Goal: Task Accomplishment & Management: Manage account settings

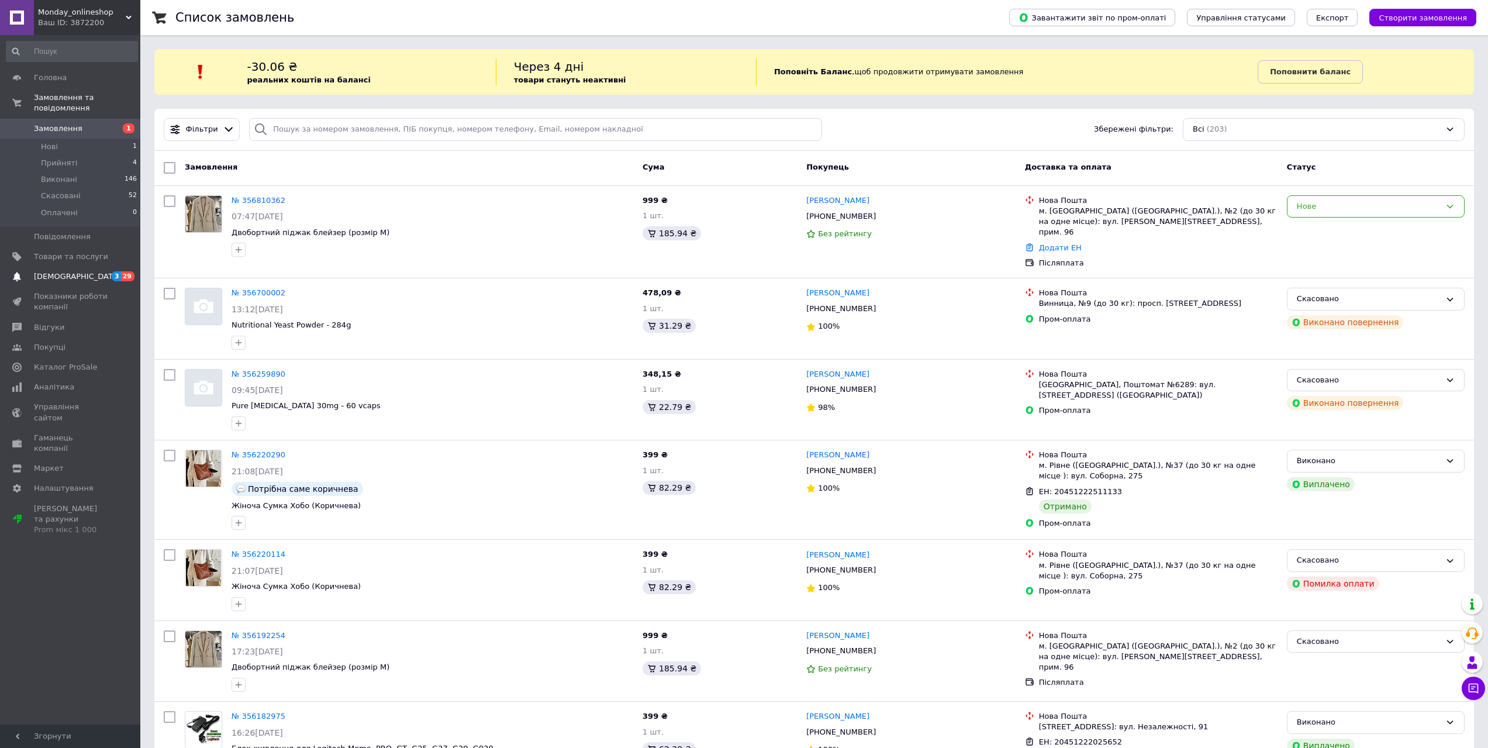
click at [73, 271] on span "[DEMOGRAPHIC_DATA]" at bounding box center [77, 276] width 87 height 11
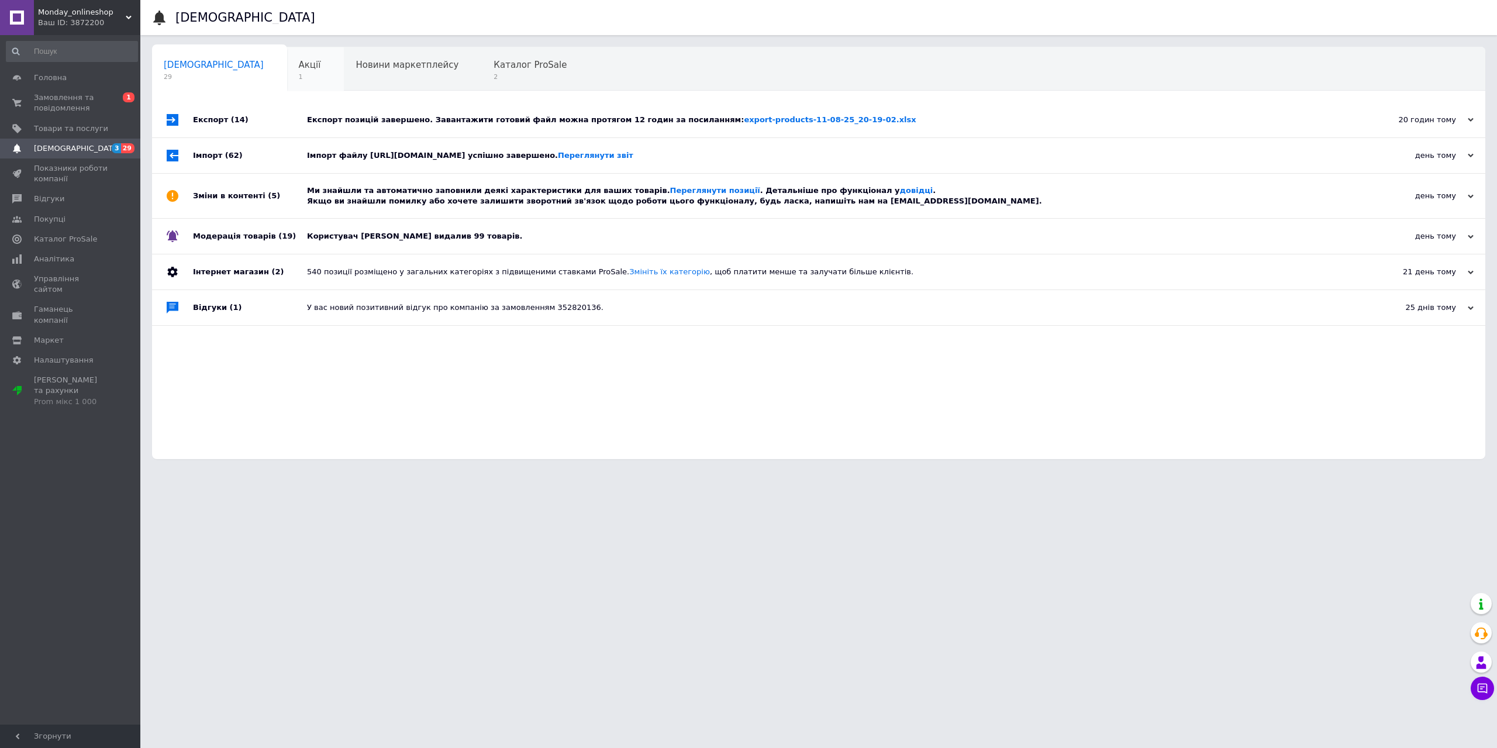
click at [299, 65] on span "Акції" at bounding box center [310, 65] width 22 height 11
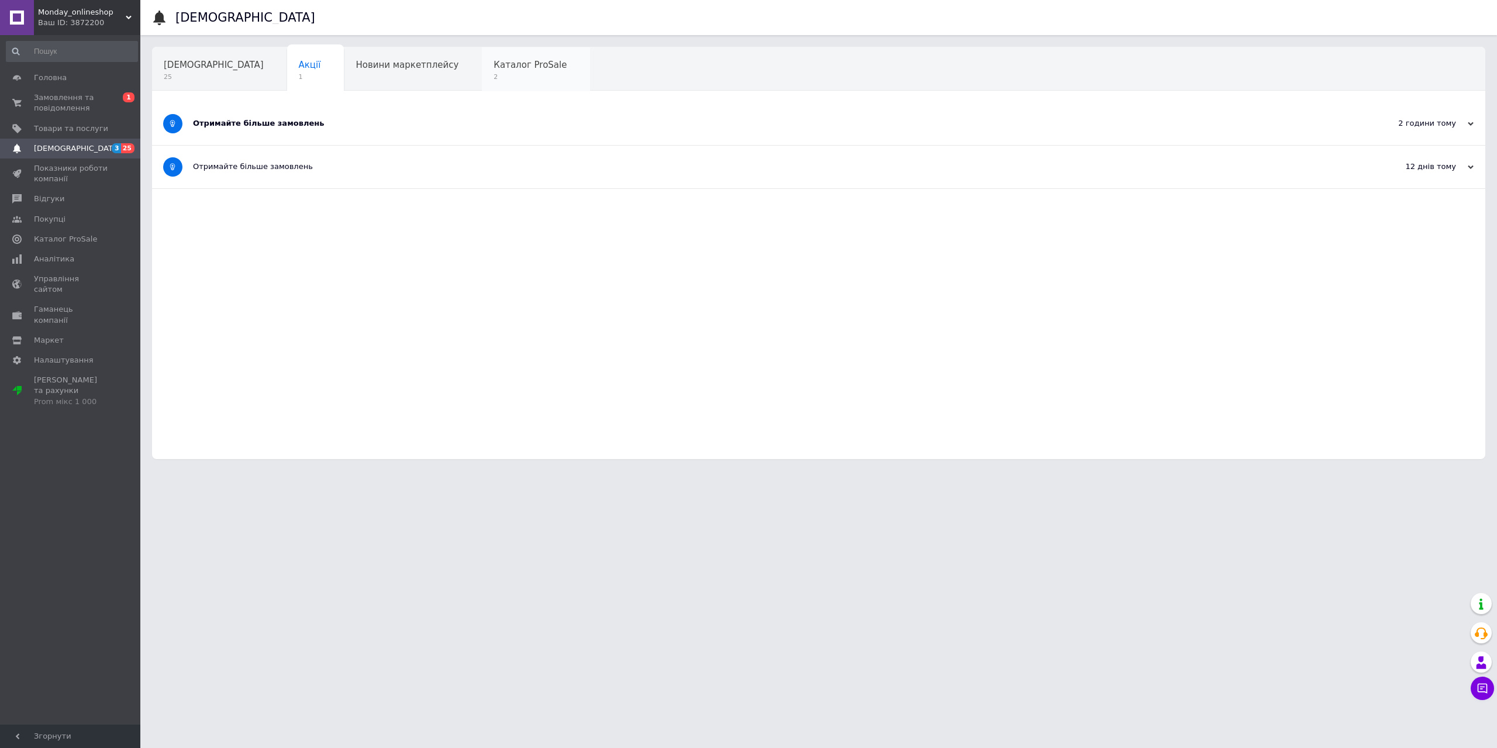
click at [493, 64] on span "Каталог ProSale" at bounding box center [529, 65] width 73 height 11
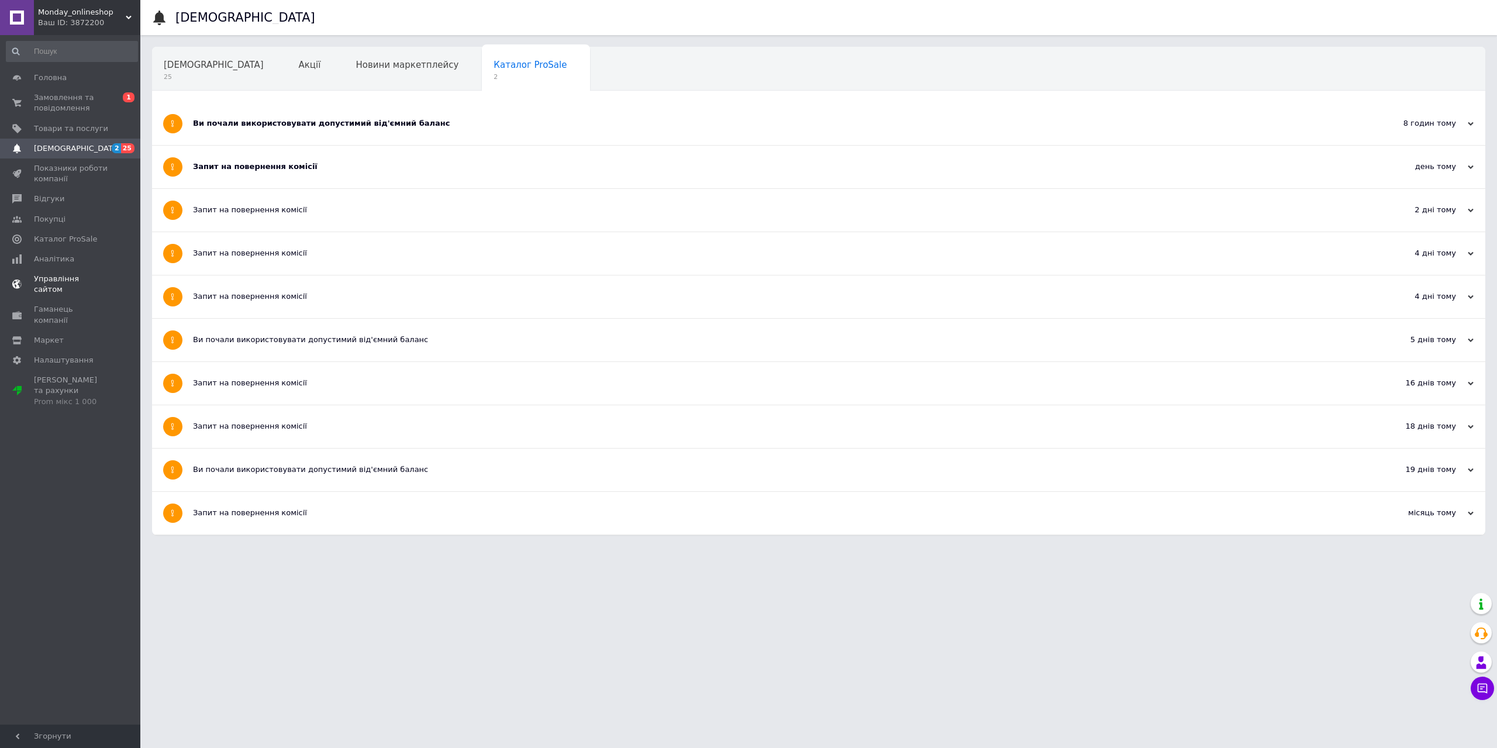
click at [48, 269] on link "Управління сайтом" at bounding box center [72, 284] width 144 height 30
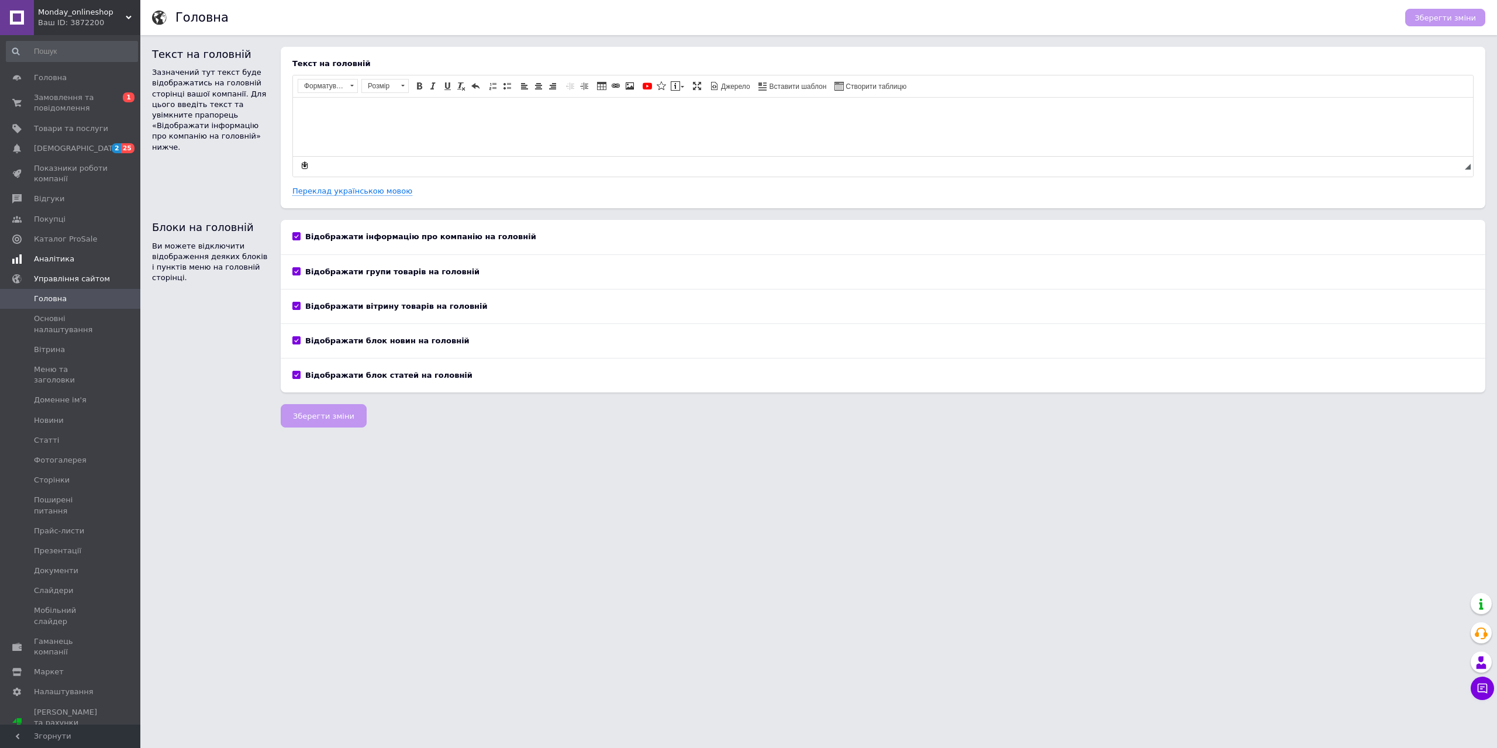
click at [50, 258] on span "Аналітика" at bounding box center [54, 259] width 40 height 11
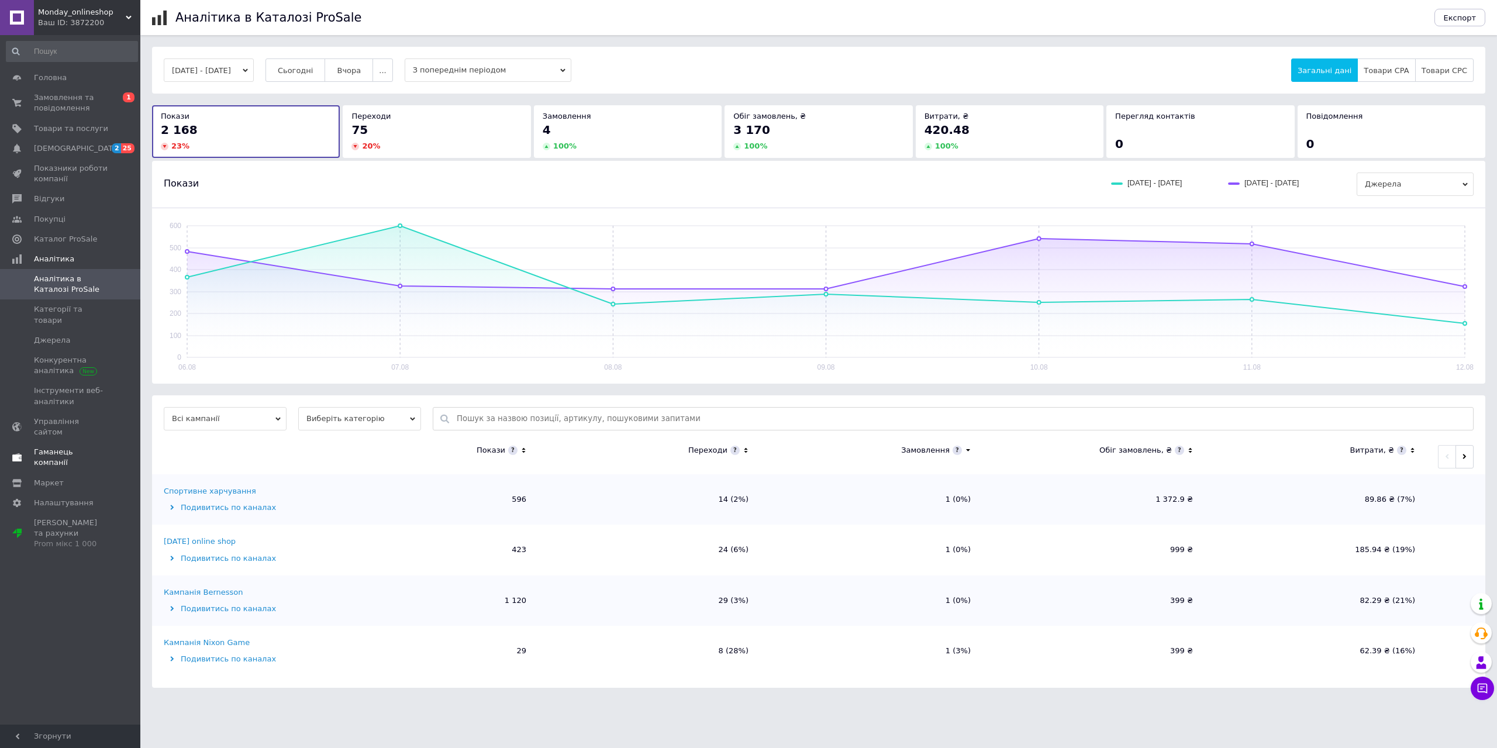
click at [81, 447] on span "Гаманець компанії" at bounding box center [71, 457] width 74 height 21
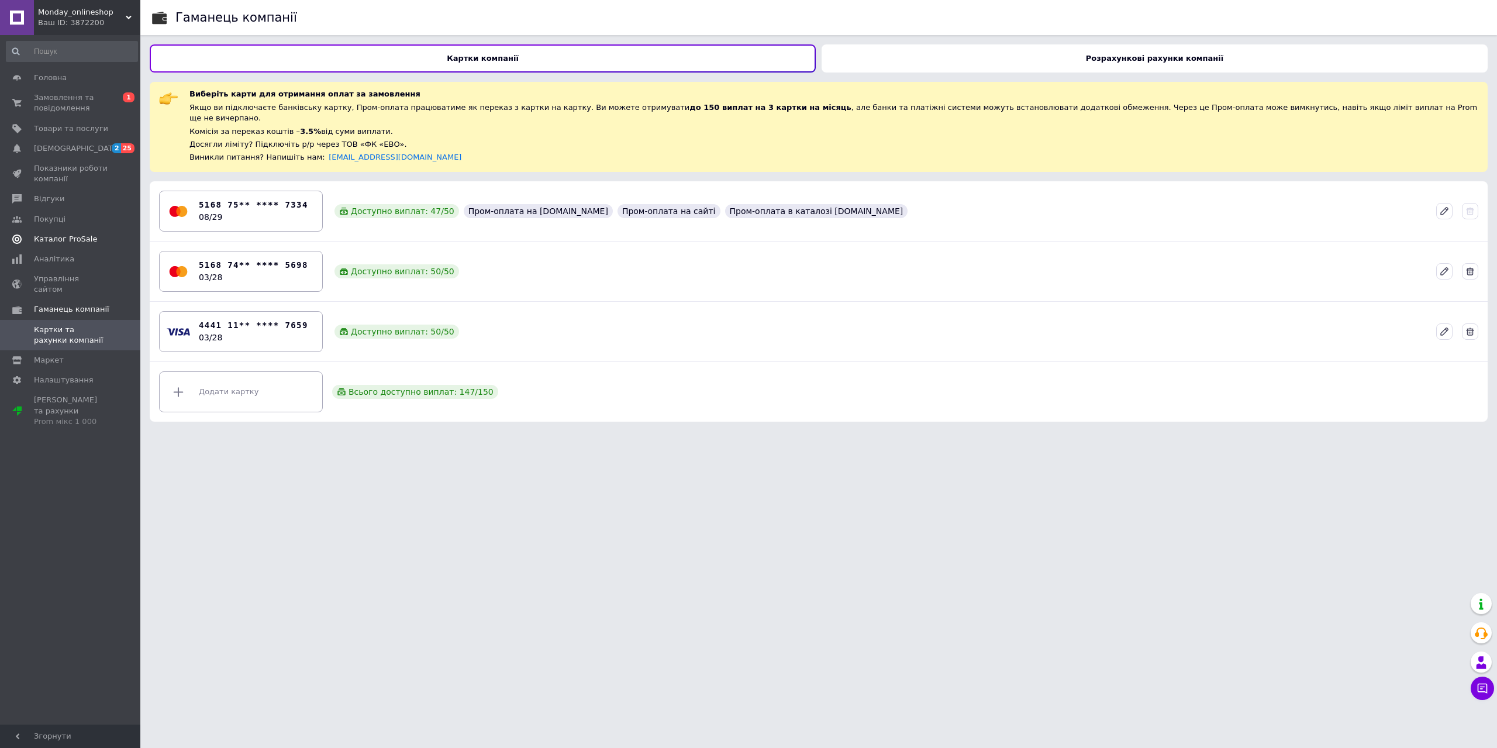
click at [52, 236] on span "Каталог ProSale" at bounding box center [65, 239] width 63 height 11
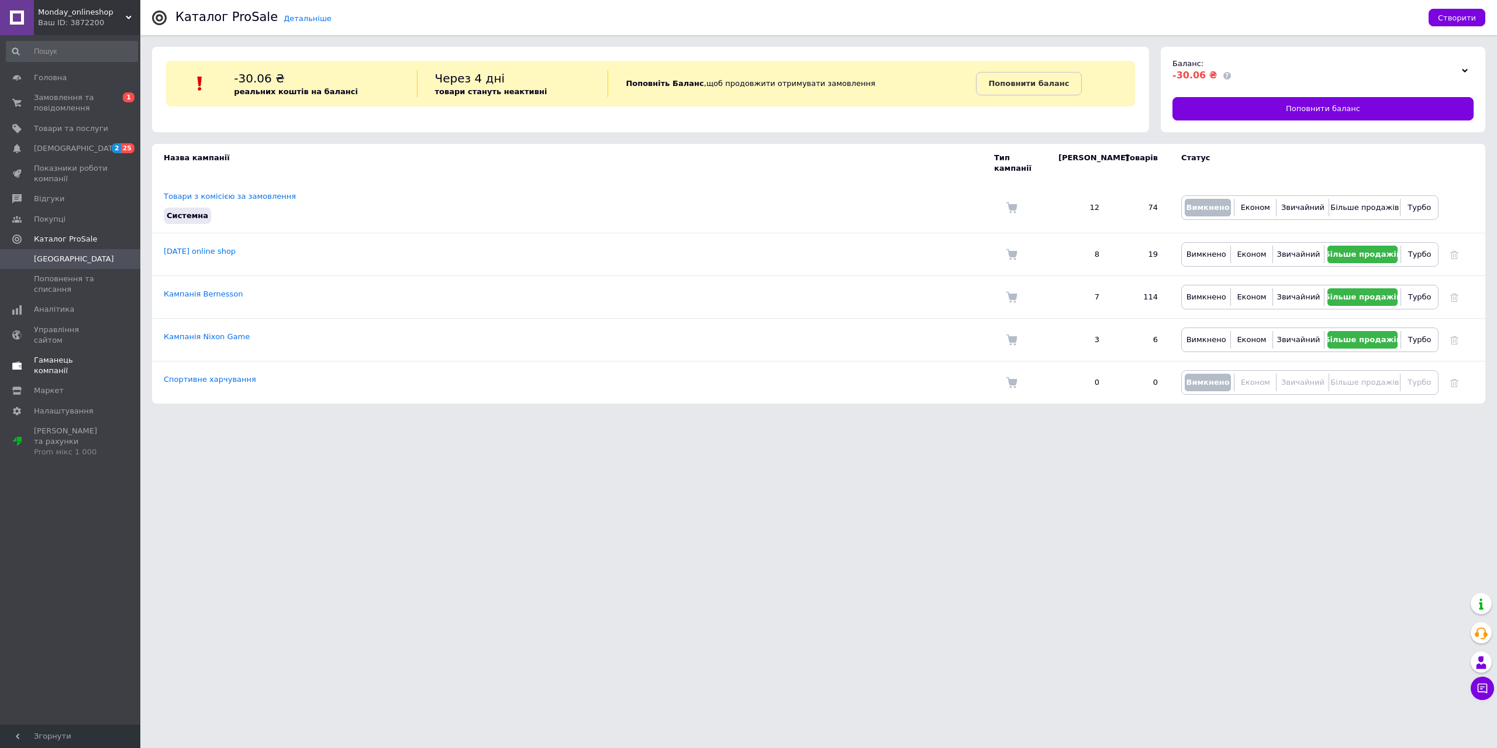
click at [56, 355] on span "Гаманець компанії" at bounding box center [71, 365] width 74 height 21
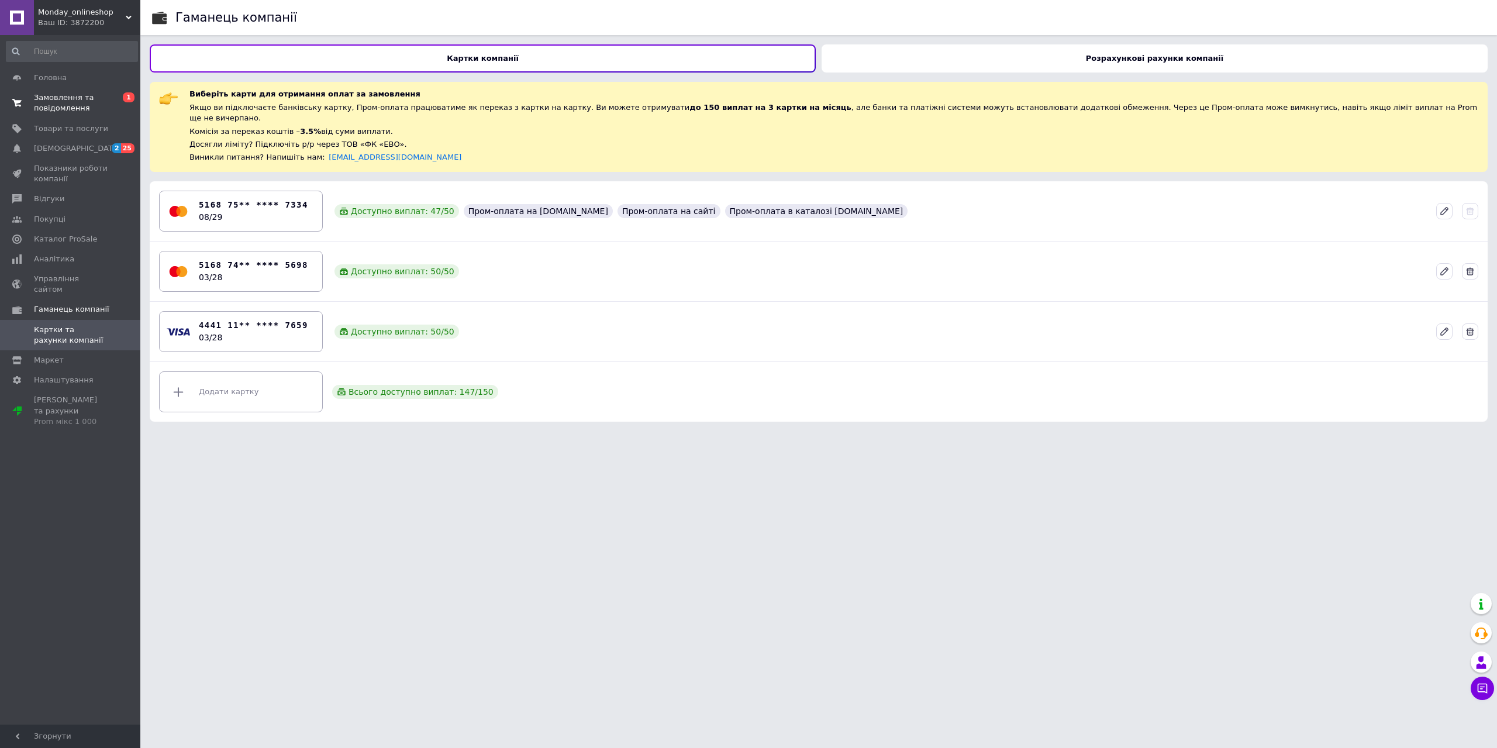
click at [52, 93] on span "Замовлення та повідомлення" at bounding box center [71, 102] width 74 height 21
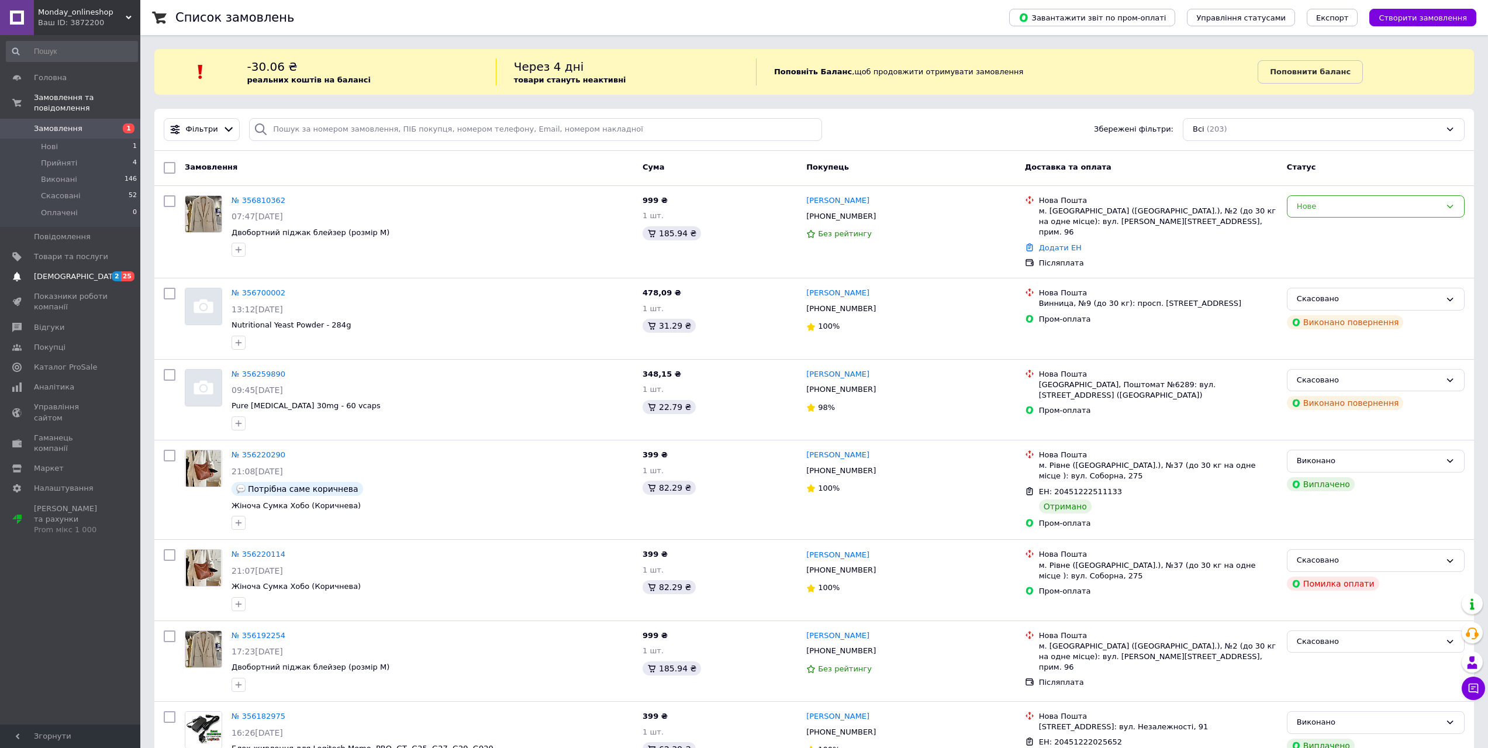
click at [61, 271] on span "[DEMOGRAPHIC_DATA]" at bounding box center [77, 276] width 87 height 11
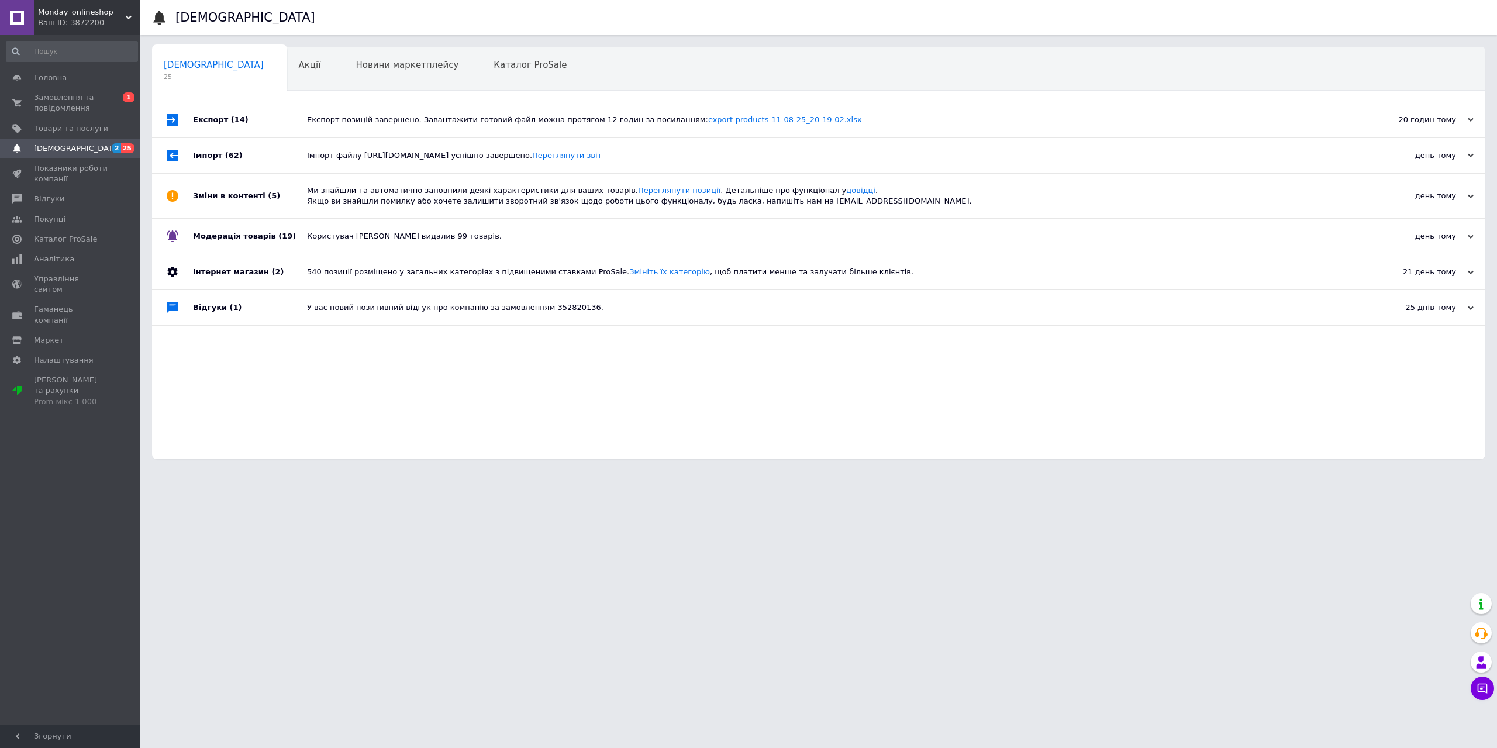
click at [1468, 123] on icon at bounding box center [1470, 120] width 6 height 6
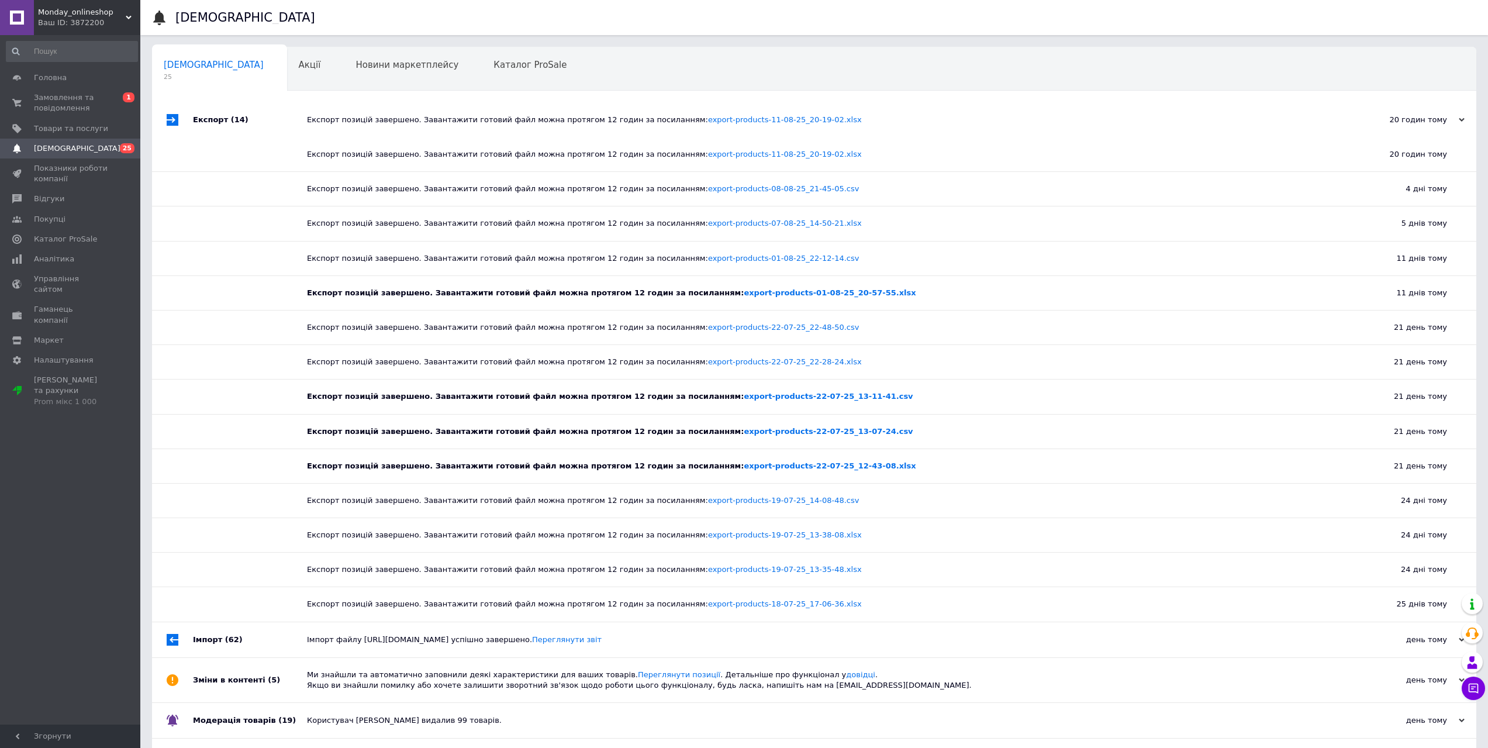
click at [1414, 650] on div "день тому 11.08.2025" at bounding box center [1411, 639] width 129 height 35
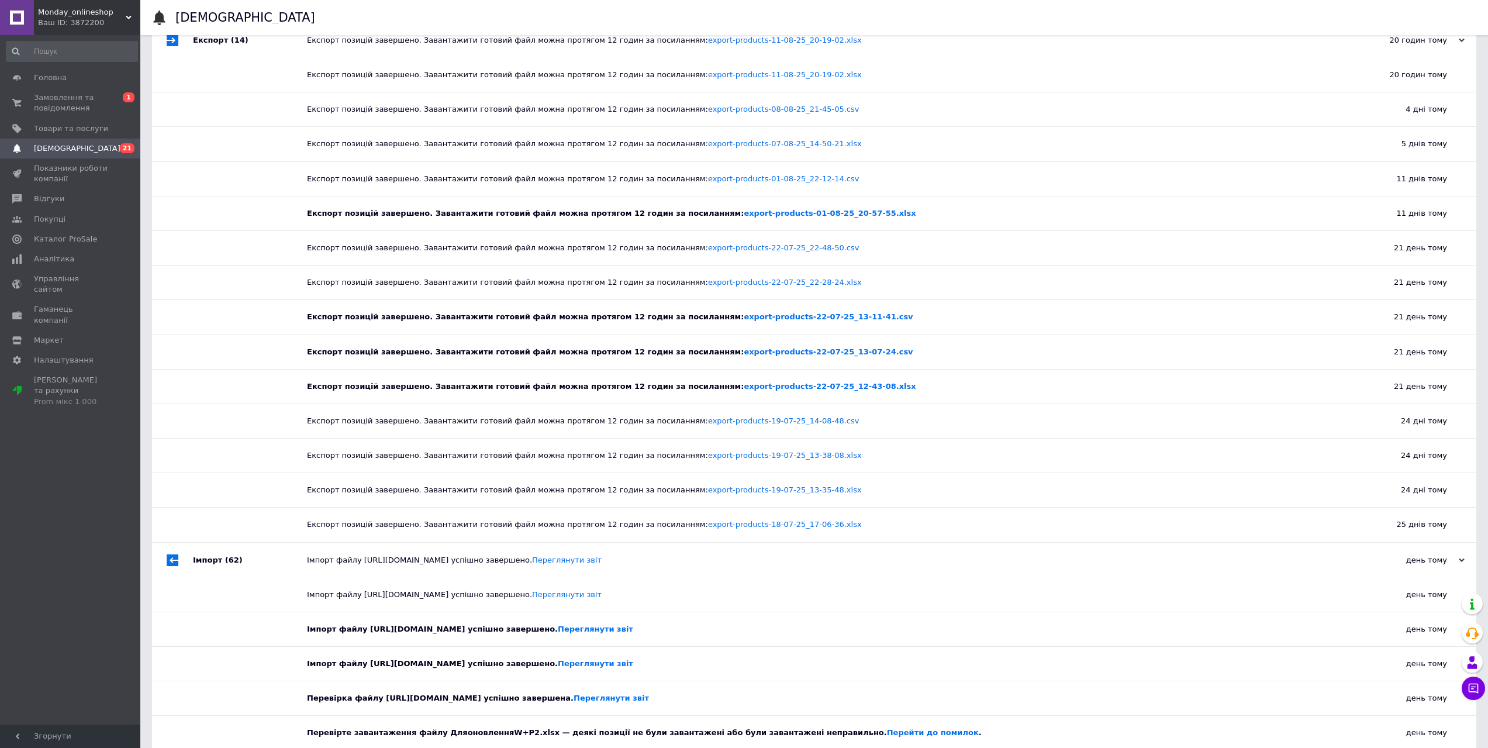
scroll to position [292, 0]
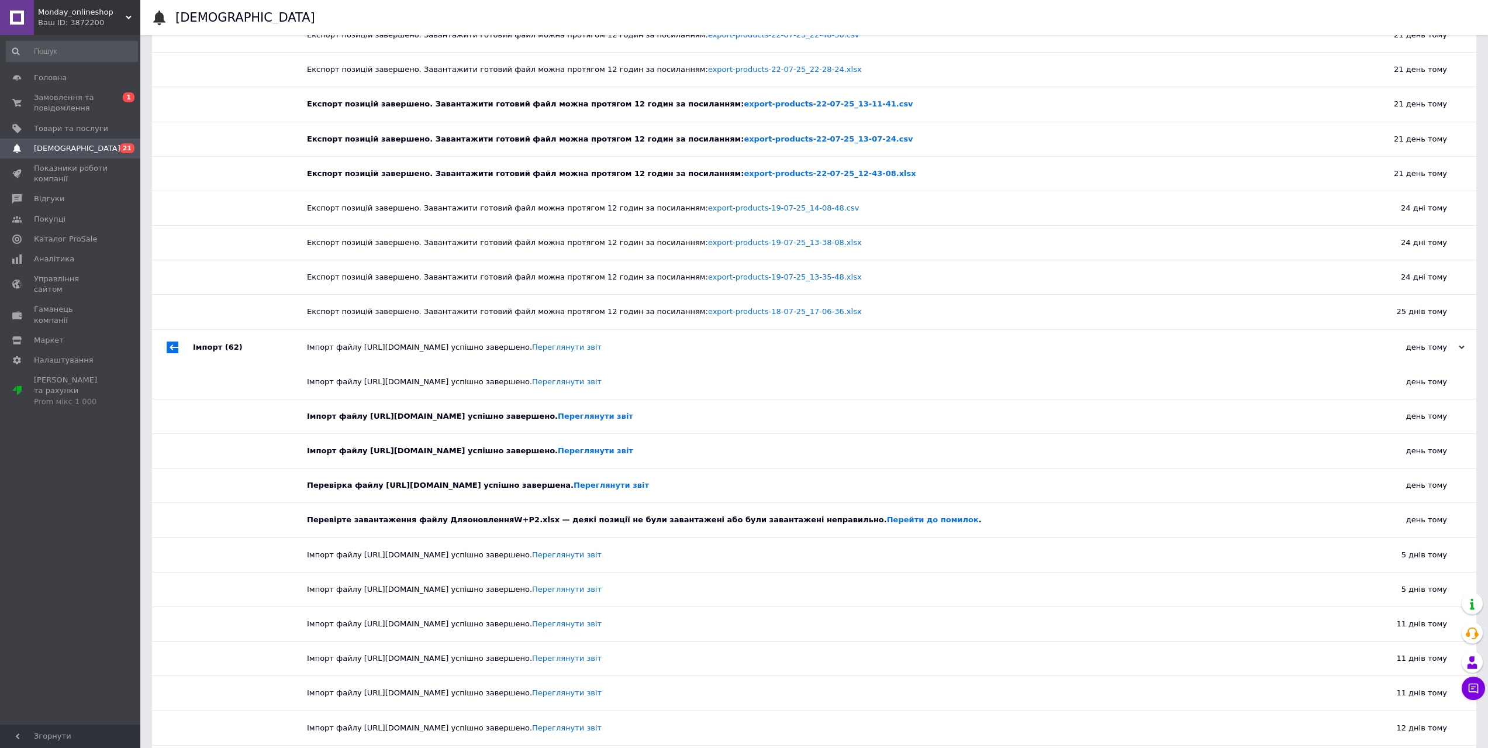
click at [44, 152] on span "[DEMOGRAPHIC_DATA]" at bounding box center [77, 148] width 87 height 11
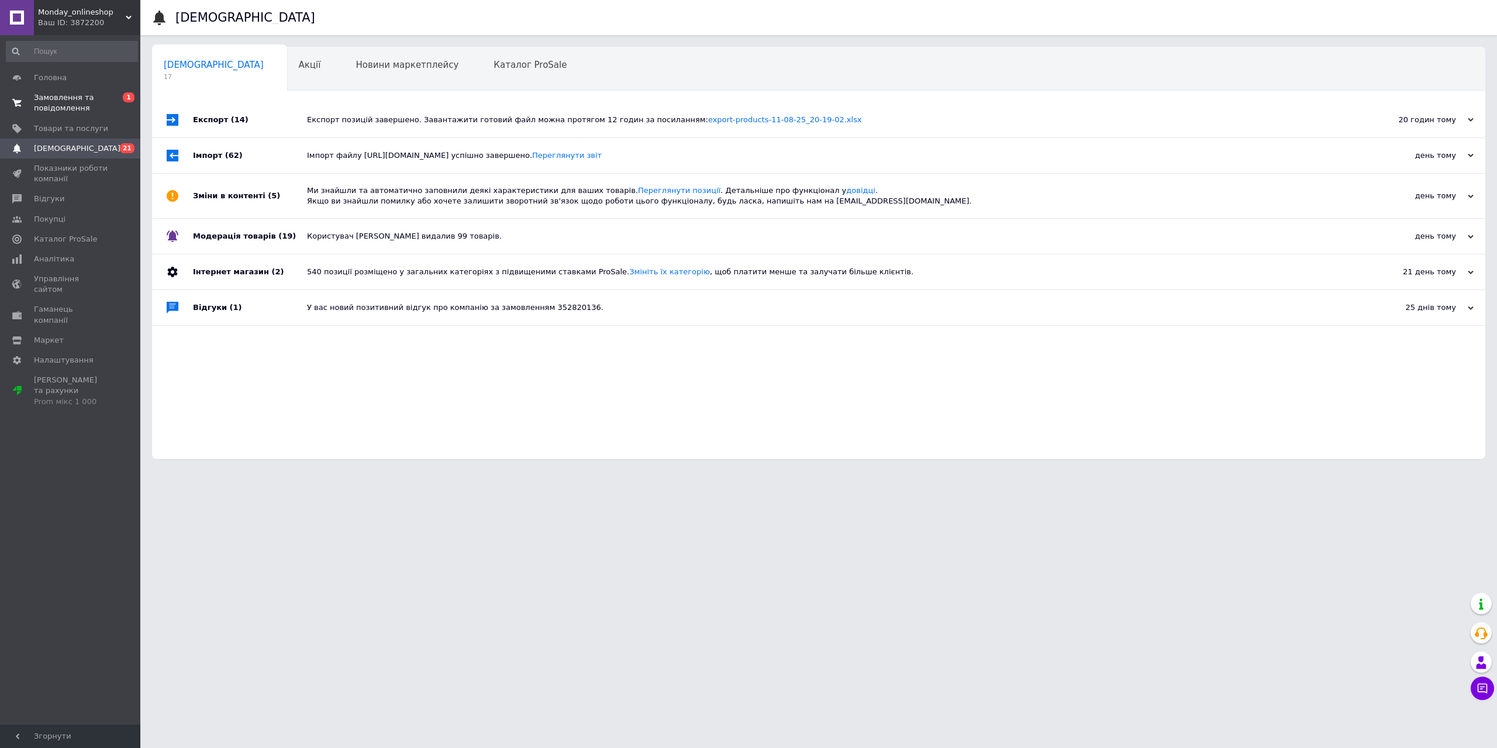
click at [49, 103] on span "Замовлення та повідомлення" at bounding box center [71, 102] width 74 height 21
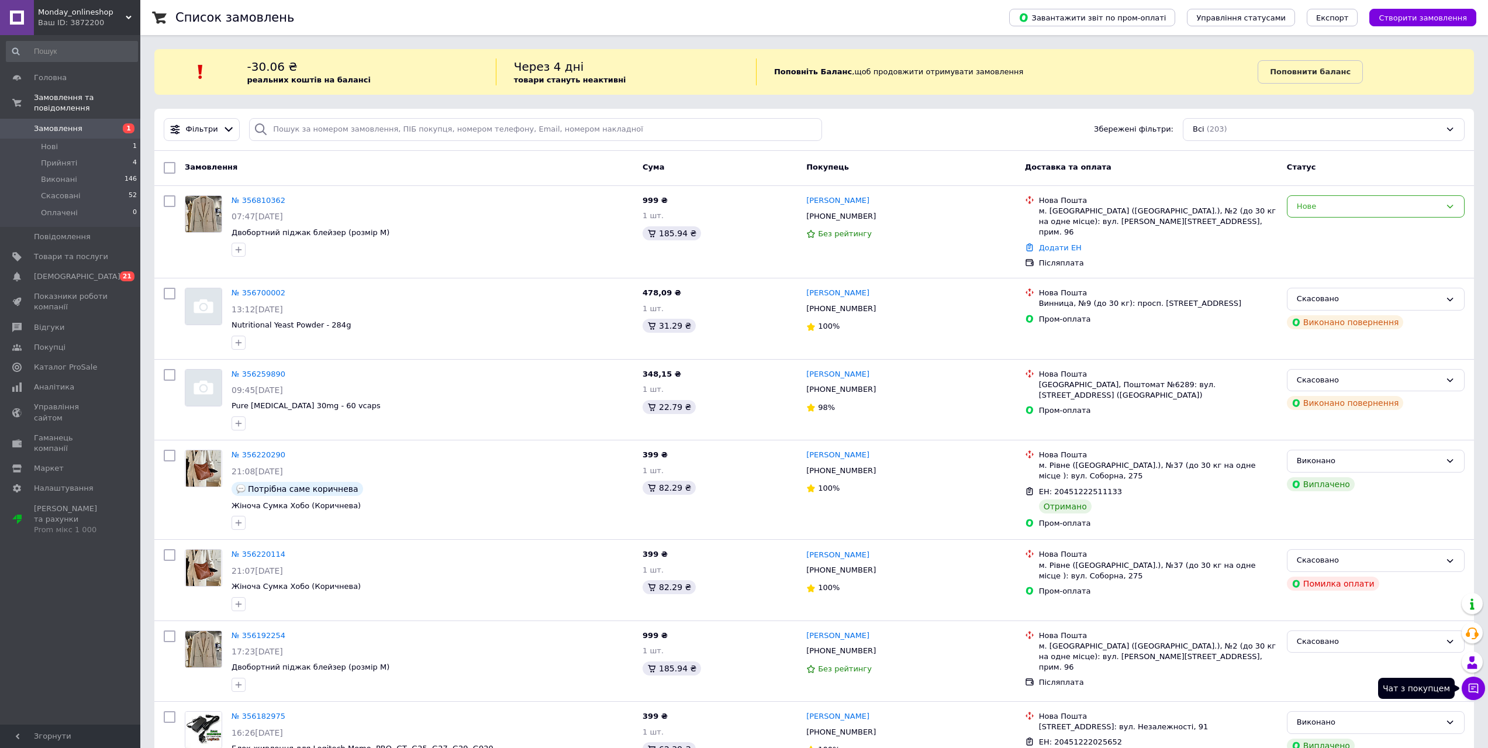
click at [1473, 692] on icon at bounding box center [1473, 688] width 10 height 10
